Goal: Transaction & Acquisition: Subscribe to service/newsletter

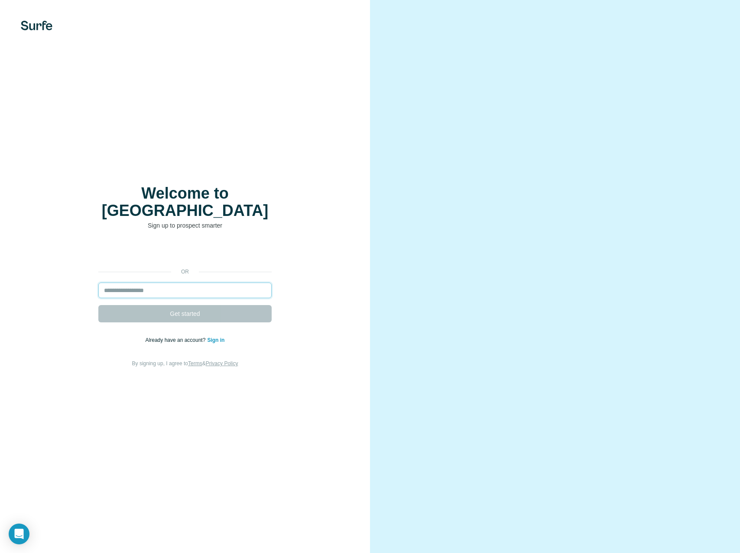
click at [166, 283] on input "email" at bounding box center [184, 291] width 173 height 16
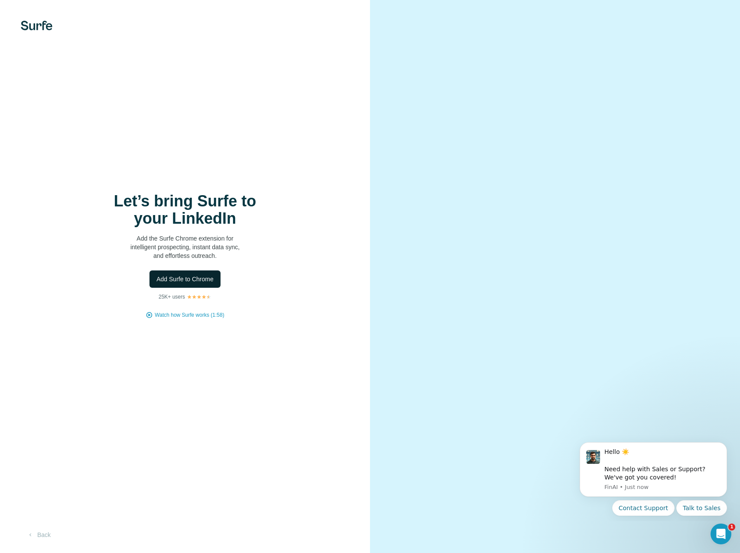
click at [192, 281] on span "Add Surfe to Chrome" at bounding box center [184, 279] width 57 height 9
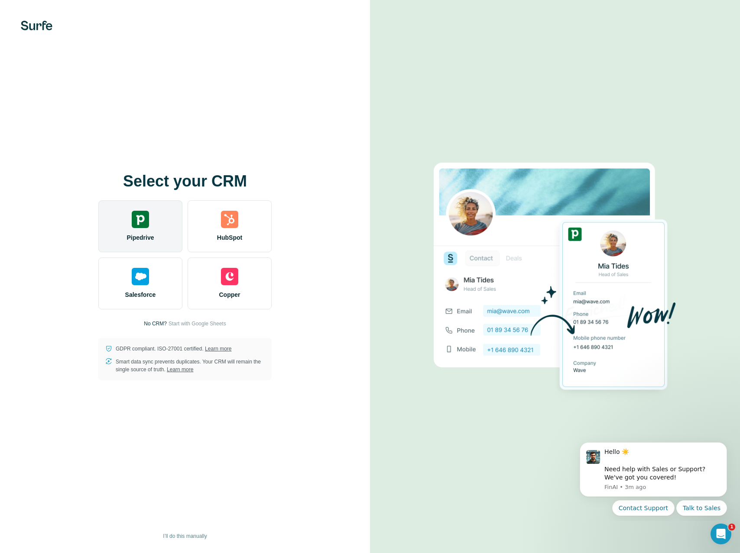
click at [145, 217] on img at bounding box center [140, 219] width 17 height 17
